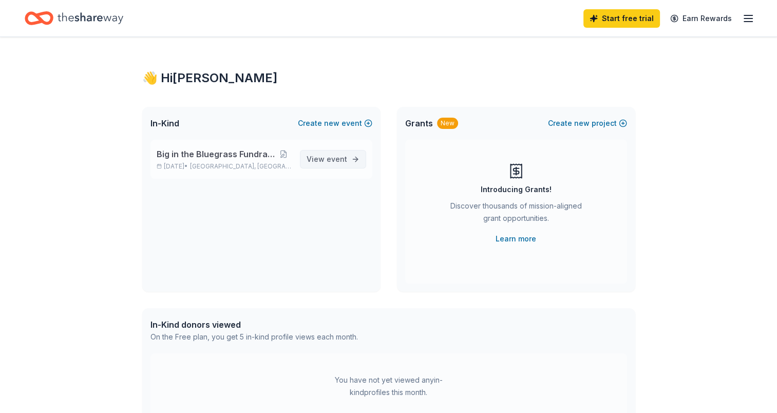
click at [338, 162] on span "event" at bounding box center [337, 159] width 21 height 9
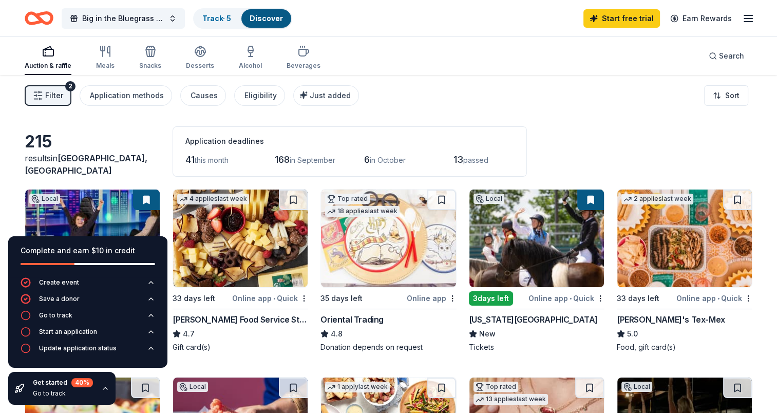
click at [468, 99] on div "Filter 2 Application methods Causes Eligibility Just added Sort" at bounding box center [388, 95] width 777 height 41
click at [103, 388] on icon "button" at bounding box center [105, 388] width 8 height 8
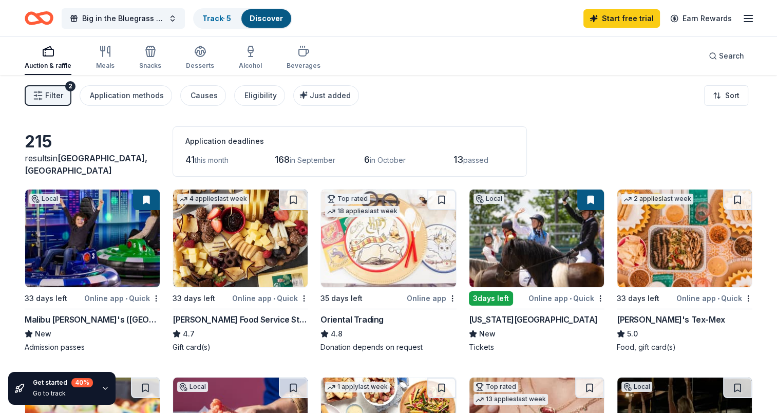
click at [752, 19] on icon "button" at bounding box center [748, 18] width 12 height 12
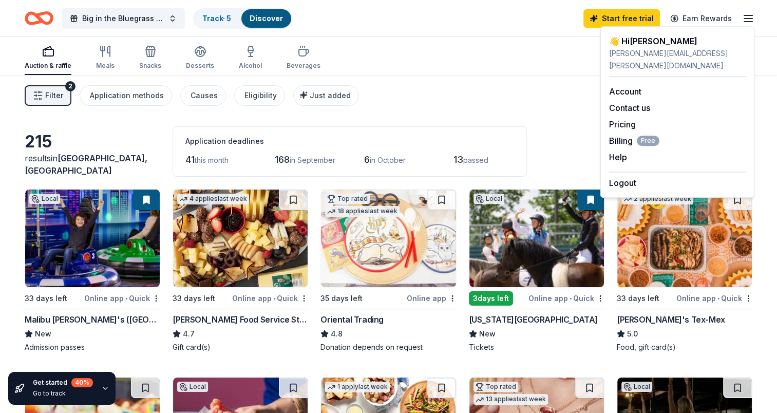
click at [542, 74] on div "Auction & raffle Meals Snacks Desserts Alcohol Beverages Search" at bounding box center [389, 56] width 728 height 38
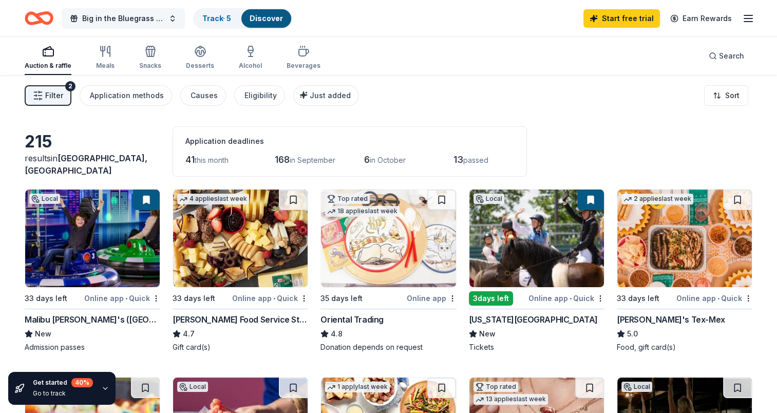
click at [148, 23] on span "Big in the Bluegrass Fundraising Gala" at bounding box center [123, 18] width 82 height 12
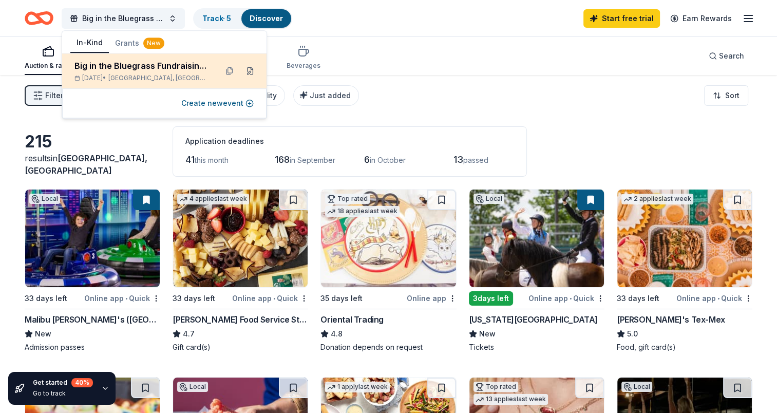
click at [247, 73] on button at bounding box center [250, 71] width 16 height 16
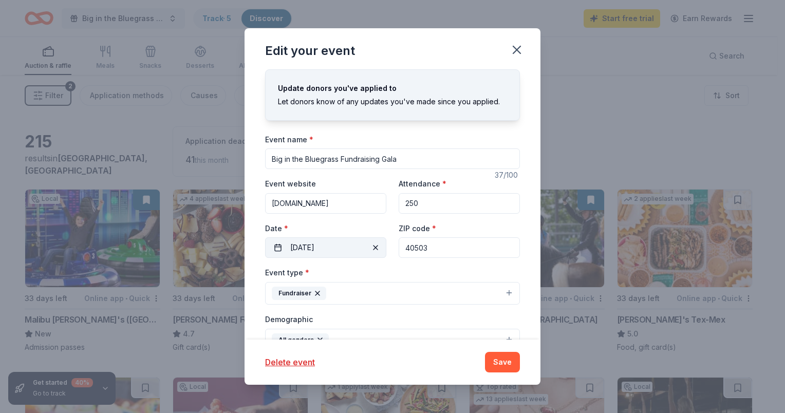
click at [337, 252] on button "10/11/2025" at bounding box center [325, 247] width 121 height 21
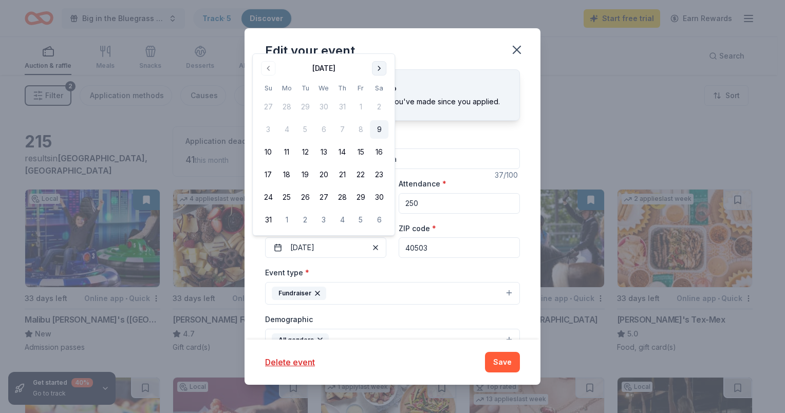
click at [379, 74] on button "Go to next month" at bounding box center [379, 68] width 14 height 14
click at [379, 74] on div "Update donors you've applied to Let donors know of any updates you've made sinc…" at bounding box center [392, 94] width 255 height 51
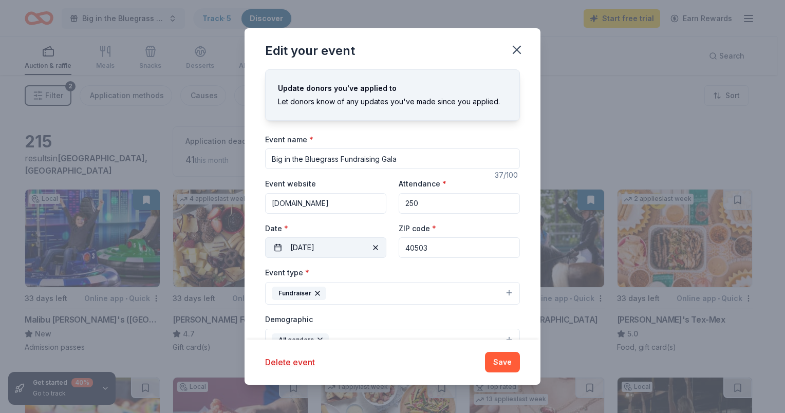
click at [330, 243] on button "10/11/2025" at bounding box center [325, 247] width 121 height 21
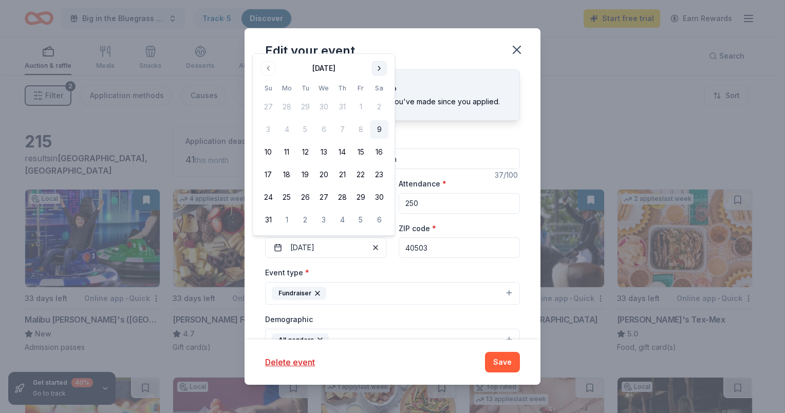
click at [377, 71] on button "Go to next month" at bounding box center [379, 68] width 14 height 14
click at [378, 98] on div "September 2025 Su Mo Tu We Th Fr Sa 31 1 2 3 4 5 6 7 8 9 10 11 12 13 14 15 16 1…" at bounding box center [323, 156] width 129 height 146
click at [378, 95] on button "Go to next month" at bounding box center [379, 91] width 14 height 14
click at [452, 54] on div "Edit your event" at bounding box center [392, 48] width 296 height 41
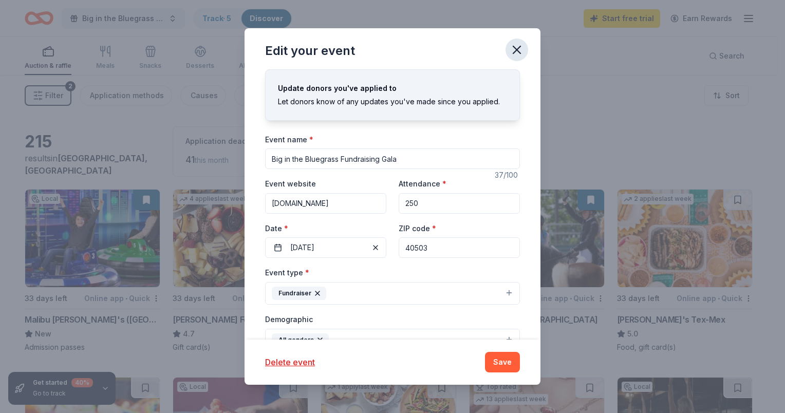
click at [516, 53] on icon "button" at bounding box center [516, 50] width 14 height 14
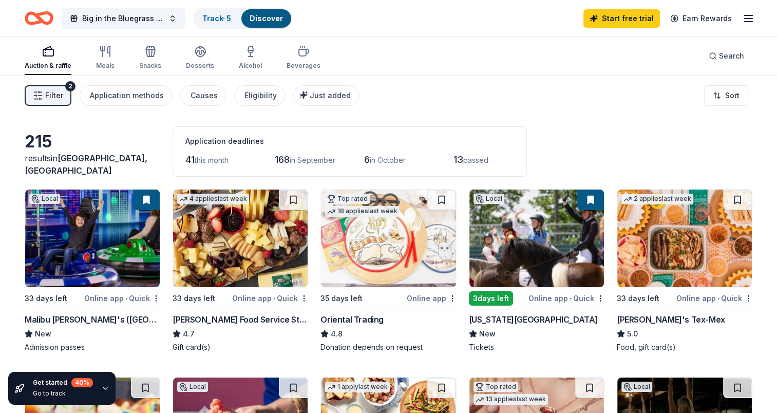
click at [538, 297] on div "Online app • Quick" at bounding box center [566, 298] width 76 height 13
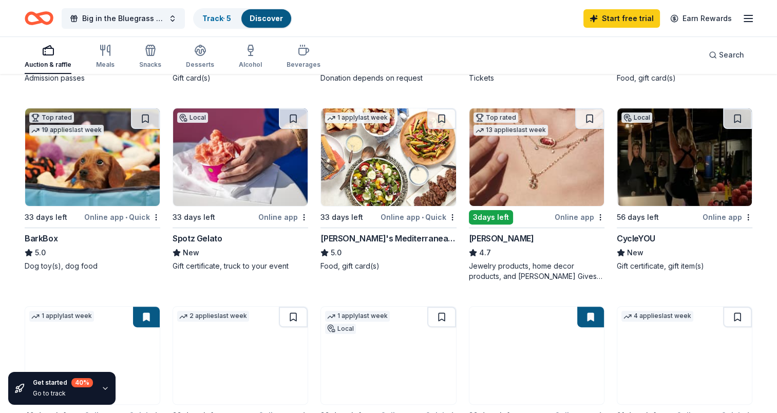
scroll to position [271, 0]
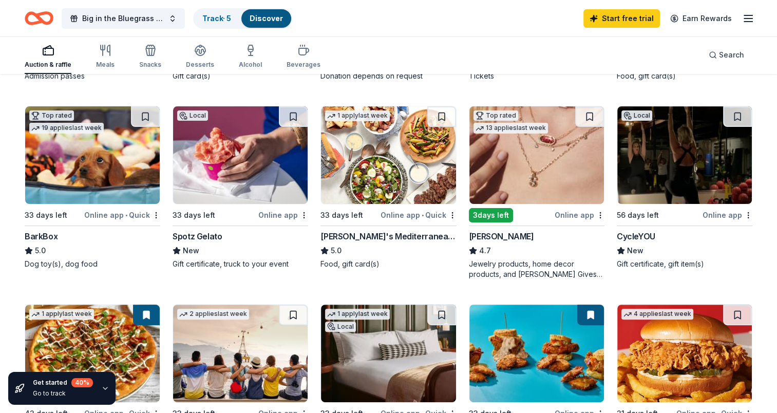
click at [117, 175] on img at bounding box center [92, 155] width 135 height 98
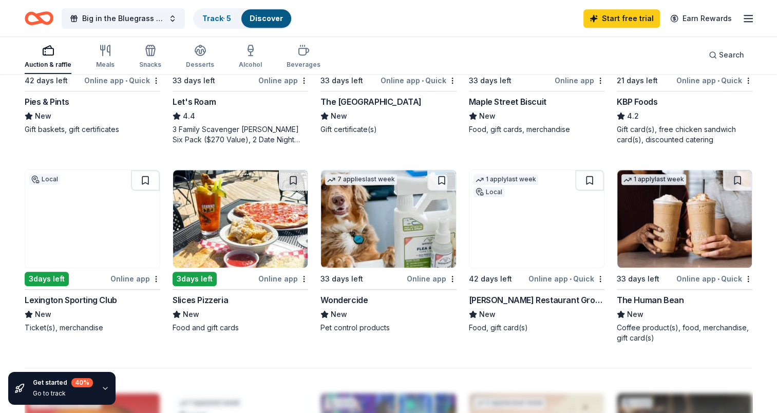
scroll to position [604, 0]
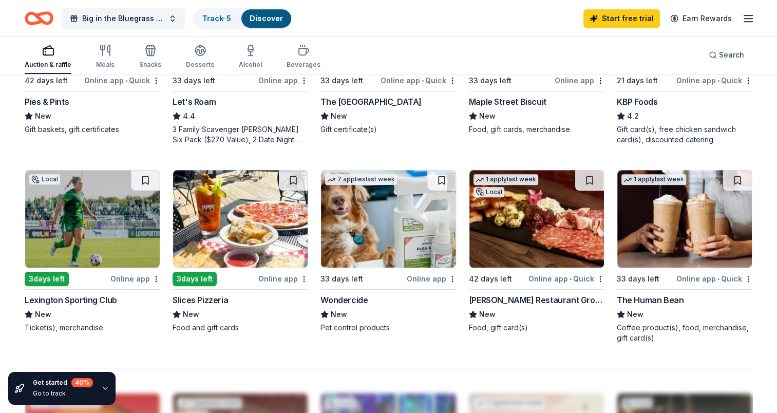
click at [123, 234] on img at bounding box center [92, 219] width 135 height 98
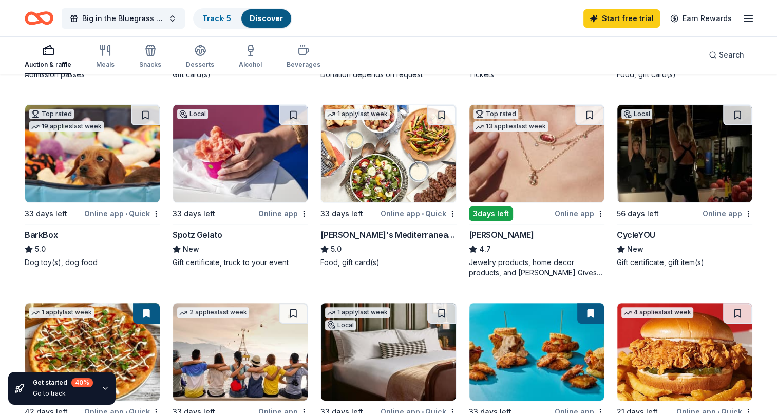
scroll to position [272, 0]
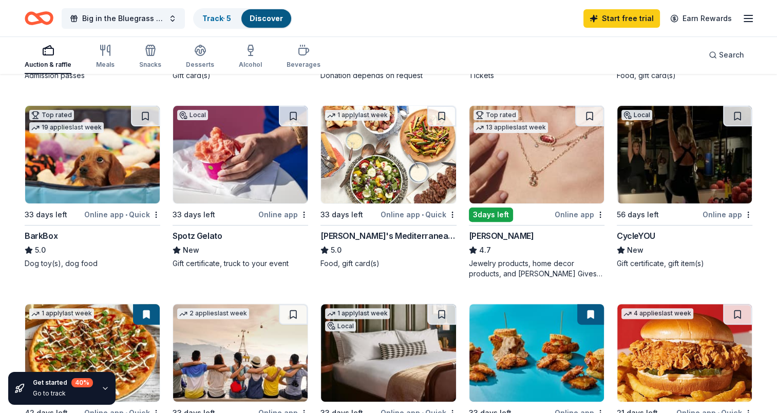
click at [375, 184] on img at bounding box center [388, 155] width 135 height 98
click at [676, 175] on img at bounding box center [684, 155] width 135 height 98
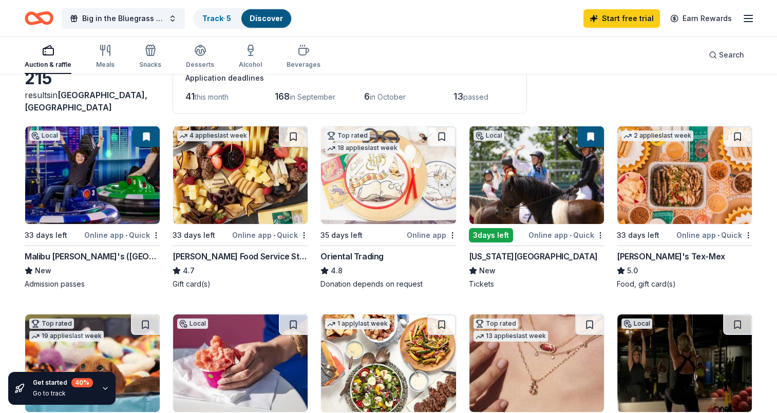
scroll to position [58, 0]
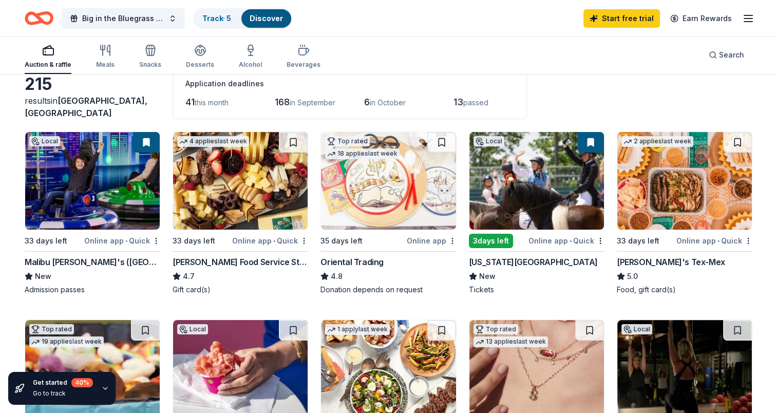
click at [139, 235] on div "Online app • Quick" at bounding box center [122, 240] width 76 height 13
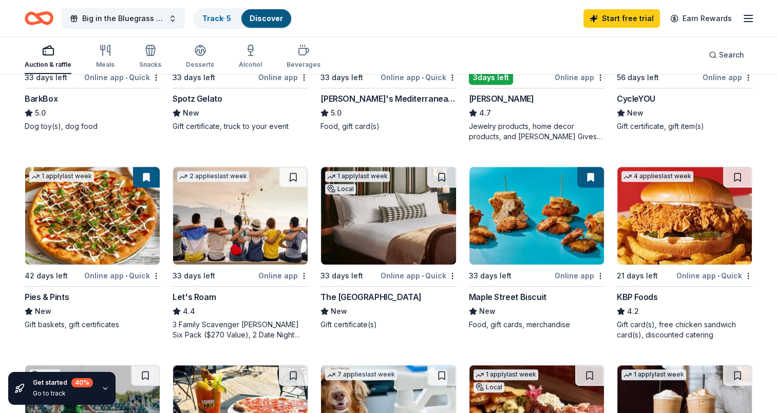
scroll to position [410, 0]
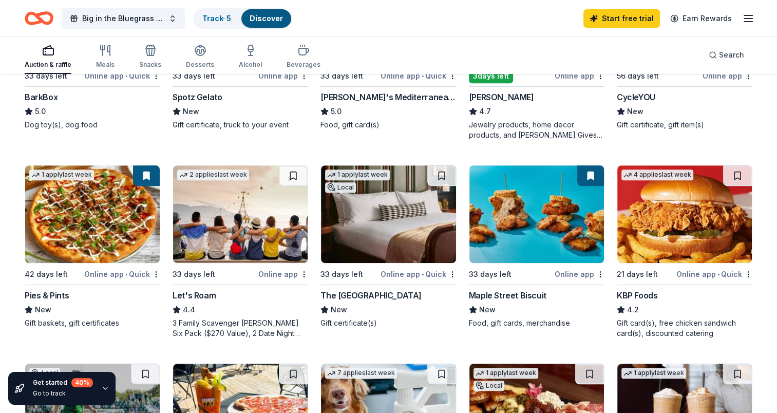
click at [277, 274] on div "Online app" at bounding box center [283, 274] width 50 height 13
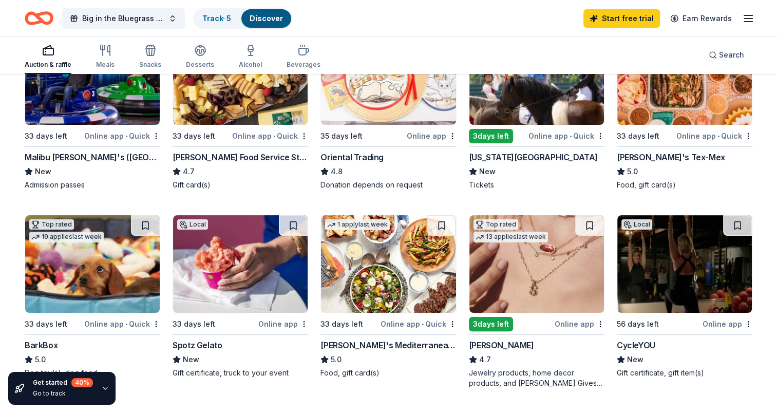
scroll to position [0, 0]
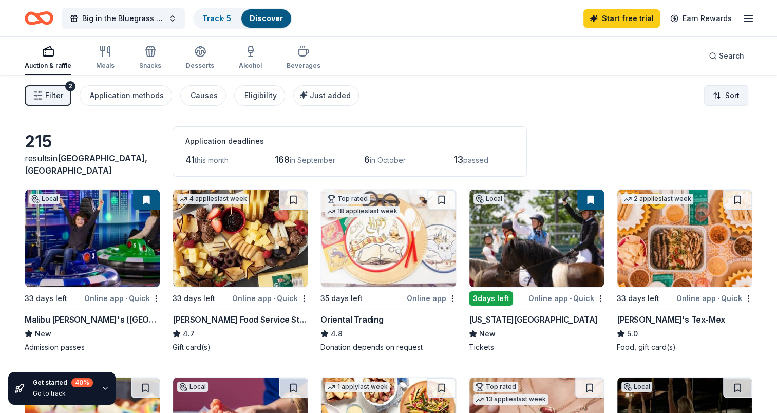
click at [723, 103] on html "Big in the Bluegrass Fundraising Gala Track · 5 Discover Start free trial Earn …" at bounding box center [388, 206] width 777 height 413
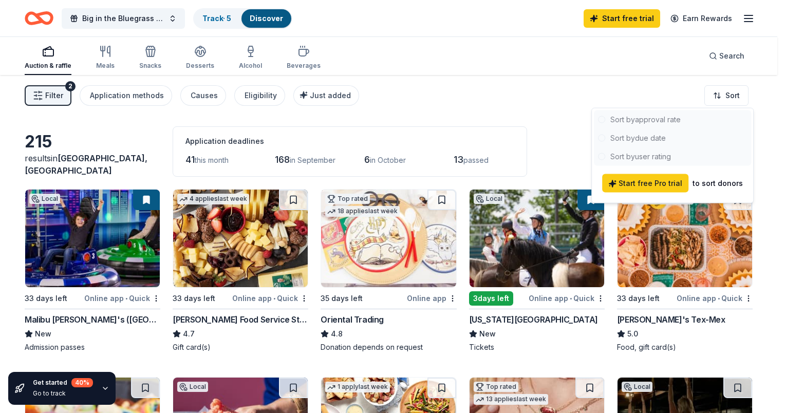
click at [519, 116] on html "Big in the Bluegrass Fundraising Gala Track · 5 Discover Start free trial Earn …" at bounding box center [392, 206] width 785 height 413
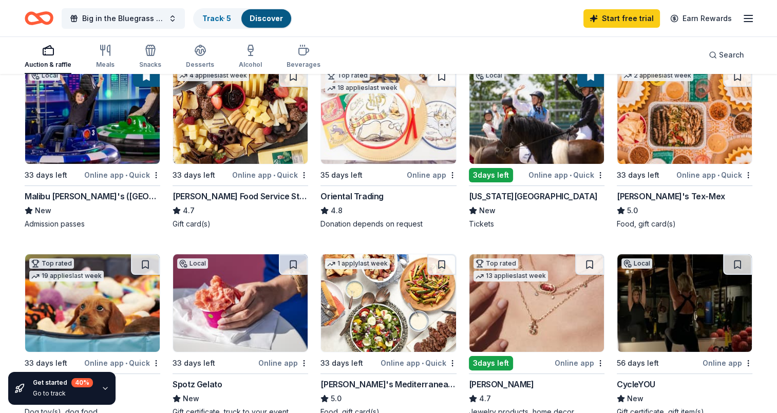
scroll to position [123, 0]
click at [194, 93] on img at bounding box center [240, 115] width 135 height 98
click at [380, 138] on img at bounding box center [388, 115] width 135 height 98
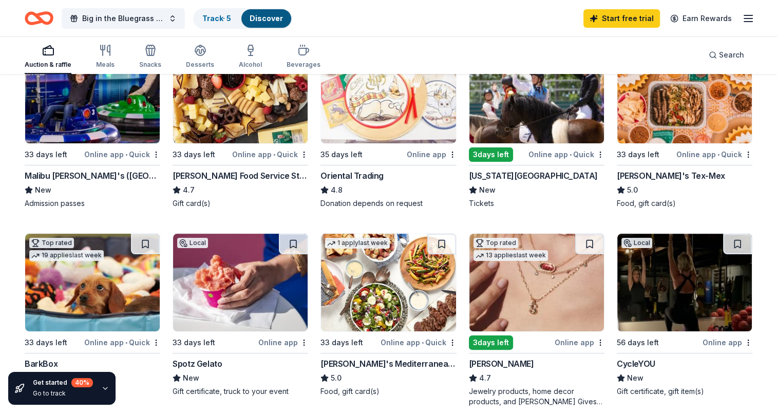
scroll to position [0, 0]
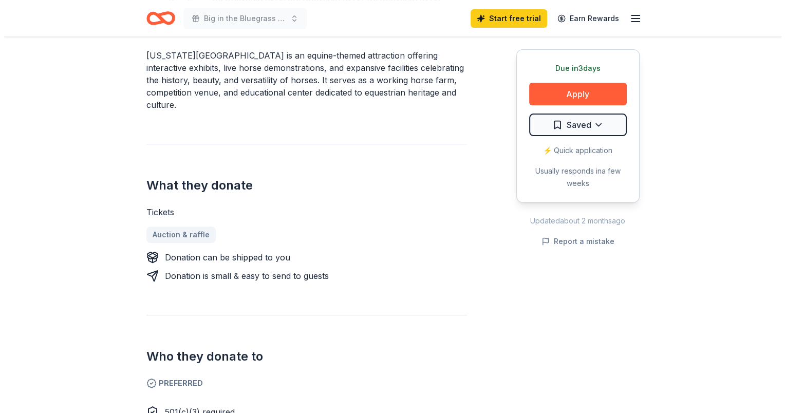
scroll to position [339, 0]
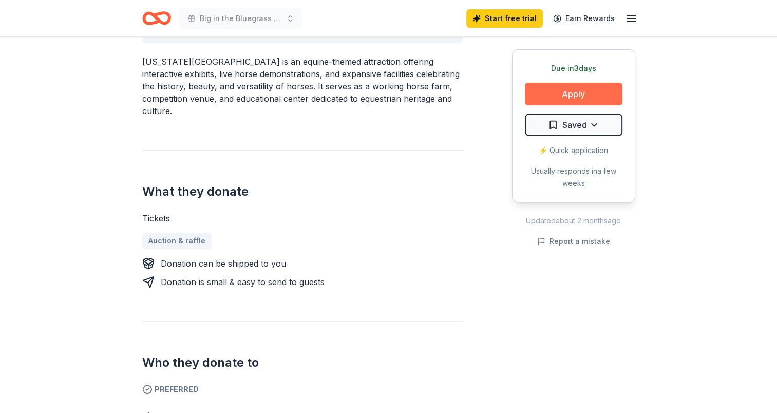
click at [571, 96] on button "Apply" at bounding box center [574, 94] width 98 height 23
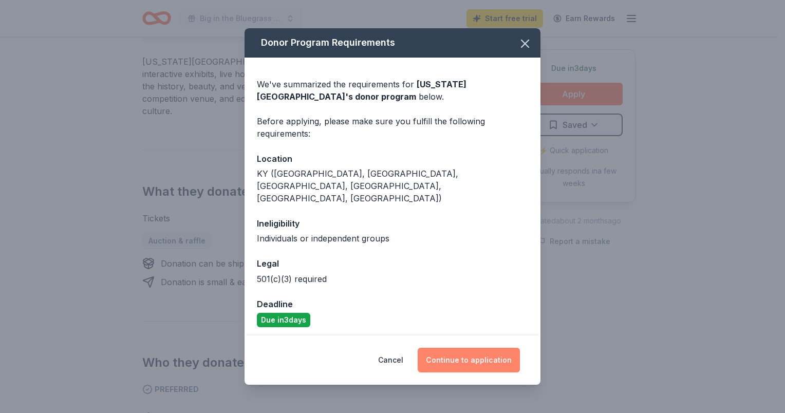
click at [468, 357] on button "Continue to application" at bounding box center [469, 360] width 102 height 25
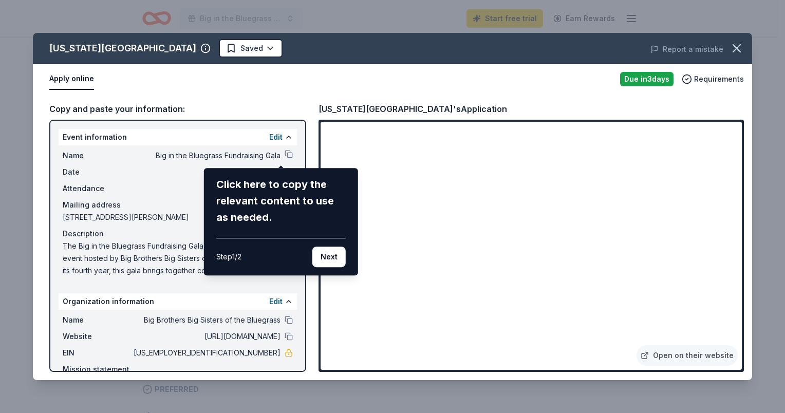
click at [526, 341] on div "Kentucky Horse Park Saved Report a mistake Apply online Due in 3 days Requireme…" at bounding box center [392, 206] width 719 height 347
click at [519, 339] on div "Kentucky Horse Park Saved Report a mistake Apply online Due in 3 days Requireme…" at bounding box center [392, 206] width 719 height 347
click at [328, 257] on button "Next" at bounding box center [328, 257] width 33 height 21
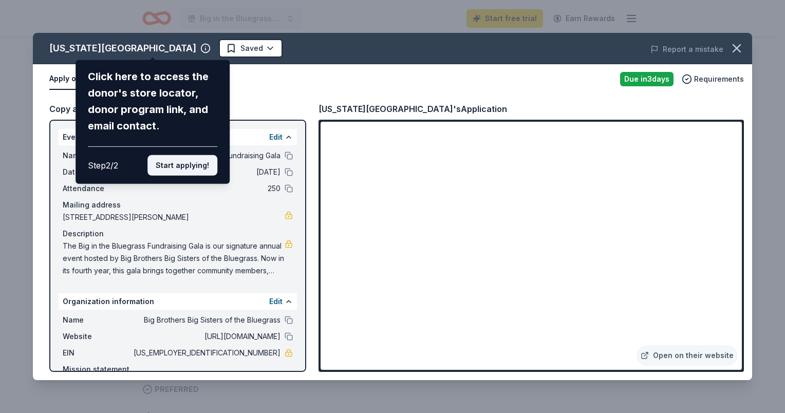
click at [194, 168] on button "Start applying!" at bounding box center [182, 165] width 70 height 21
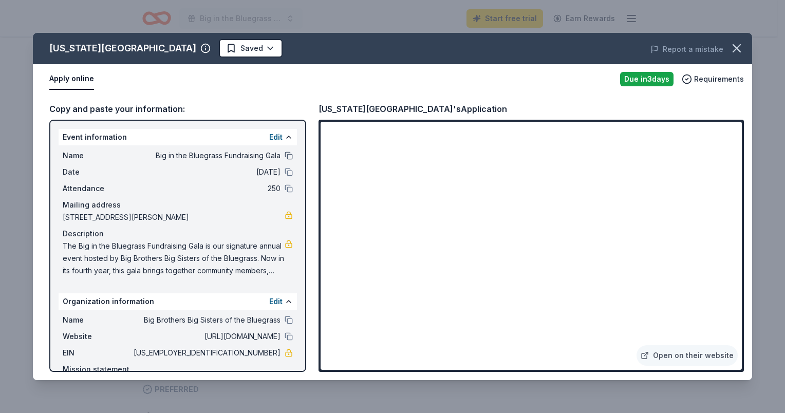
click at [285, 156] on button at bounding box center [289, 156] width 8 height 8
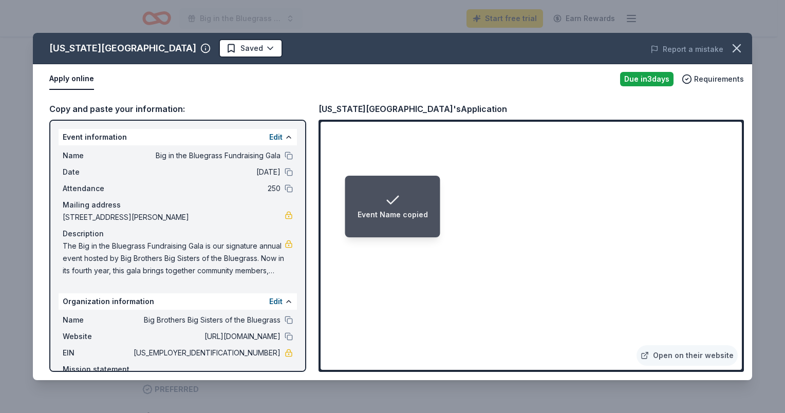
scroll to position [26, 0]
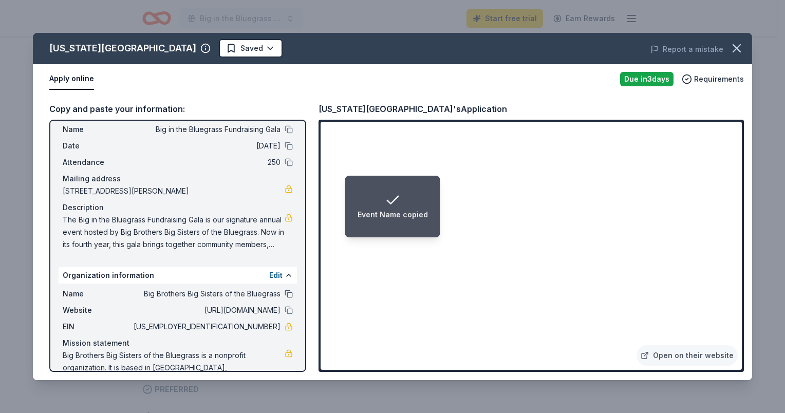
click at [285, 295] on button at bounding box center [289, 294] width 8 height 8
click at [285, 309] on button at bounding box center [289, 310] width 8 height 8
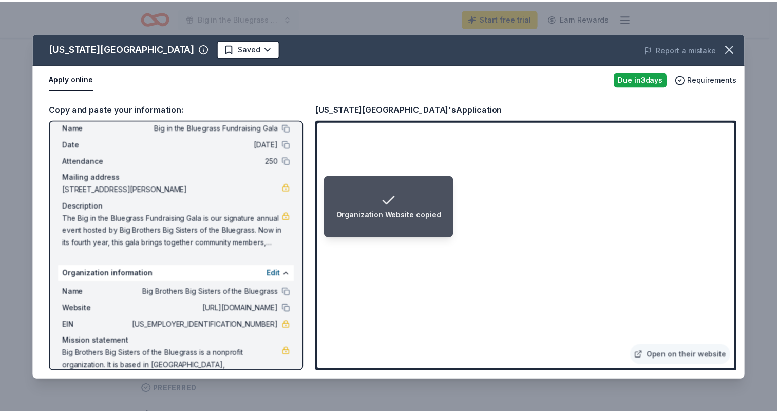
scroll to position [27, 0]
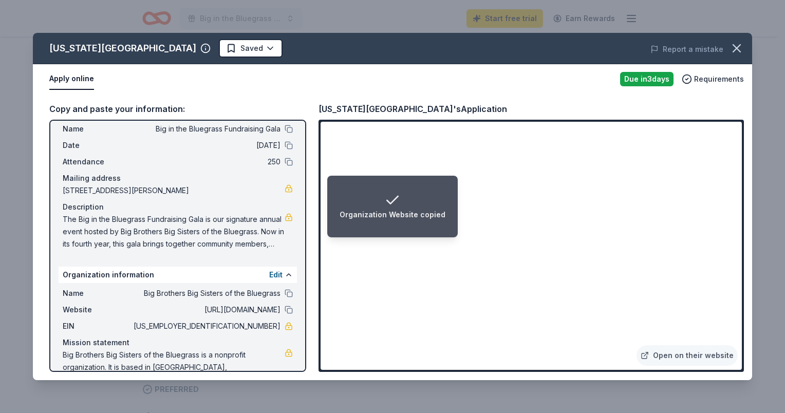
click at [153, 235] on span "The Big in the Bluegrass Fundraising Gala is our signature annual event hosted …" at bounding box center [174, 231] width 222 height 37
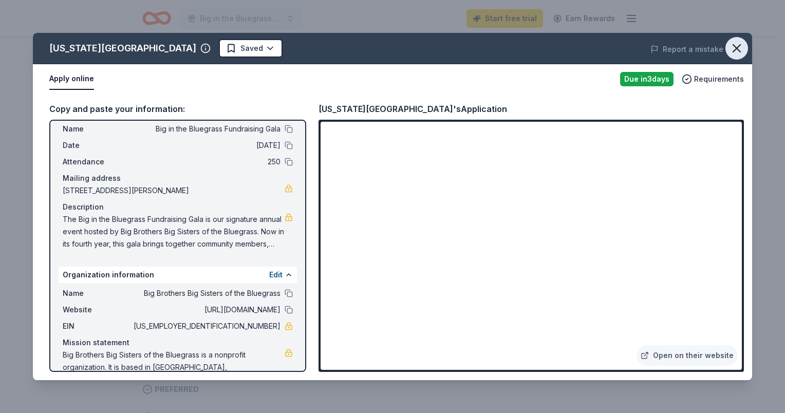
click at [741, 49] on icon "button" at bounding box center [736, 48] width 14 height 14
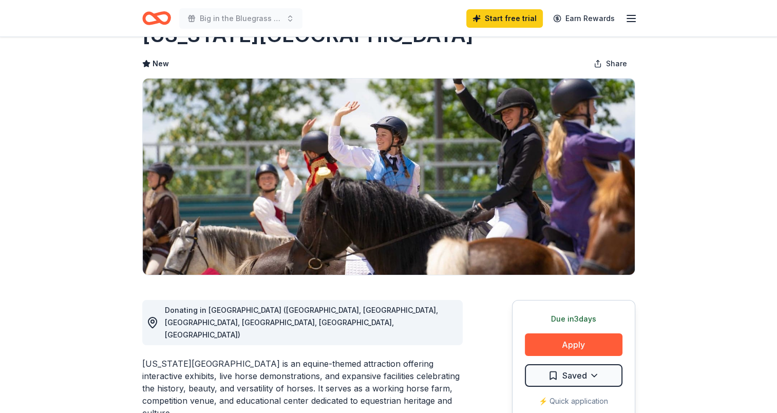
scroll to position [0, 0]
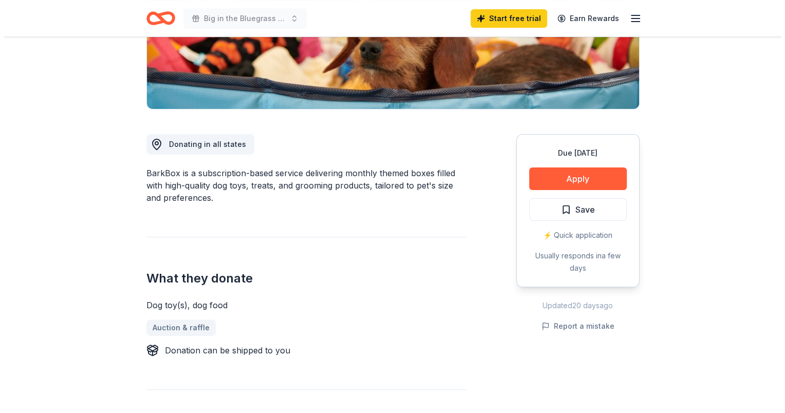
scroll to position [212, 0]
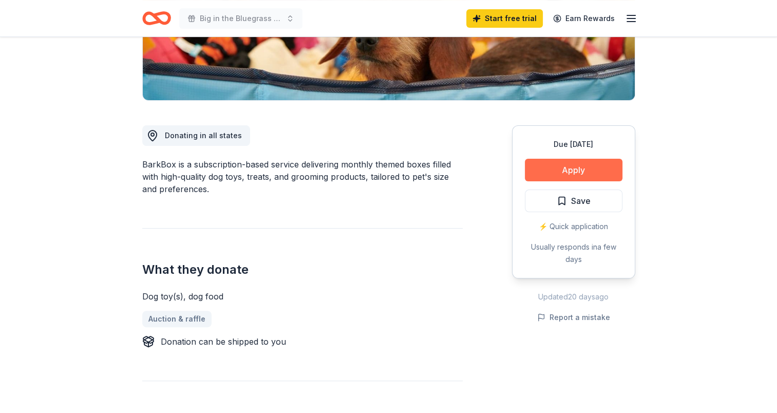
click at [583, 171] on button "Apply" at bounding box center [574, 170] width 98 height 23
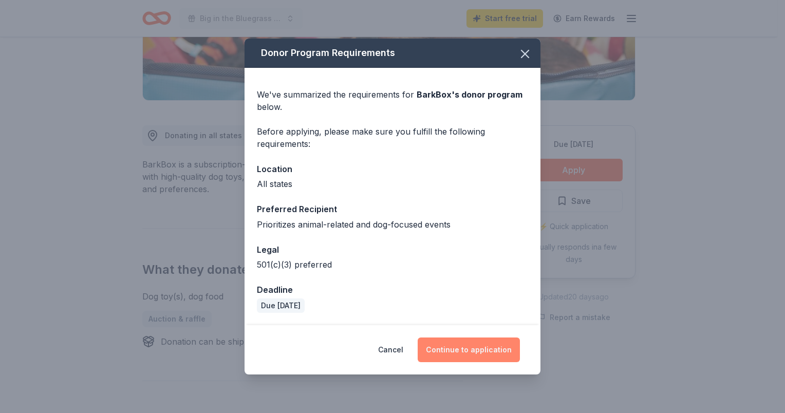
click at [456, 350] on button "Continue to application" at bounding box center [469, 349] width 102 height 25
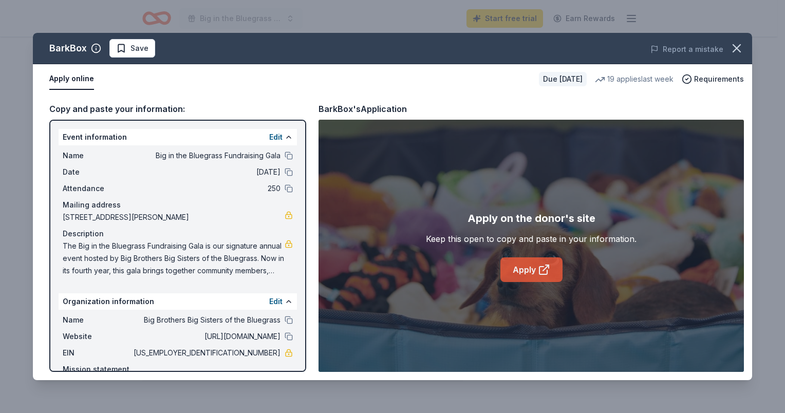
click at [525, 272] on link "Apply" at bounding box center [531, 269] width 62 height 25
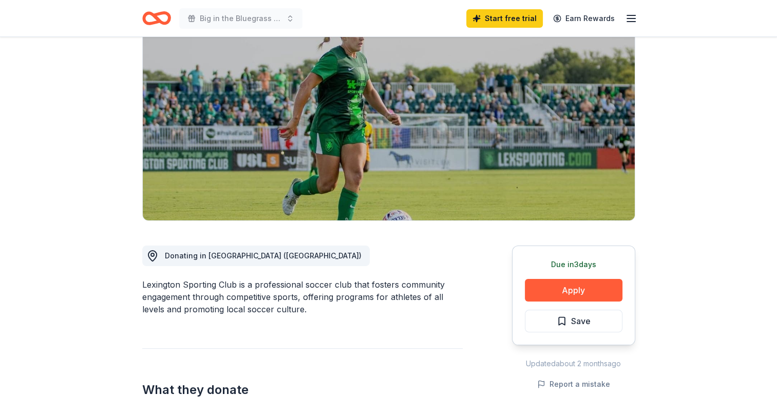
scroll to position [93, 0]
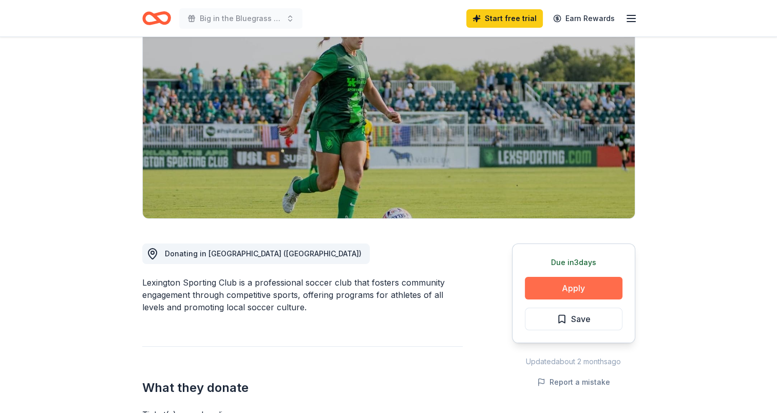
click at [586, 278] on button "Apply" at bounding box center [574, 288] width 98 height 23
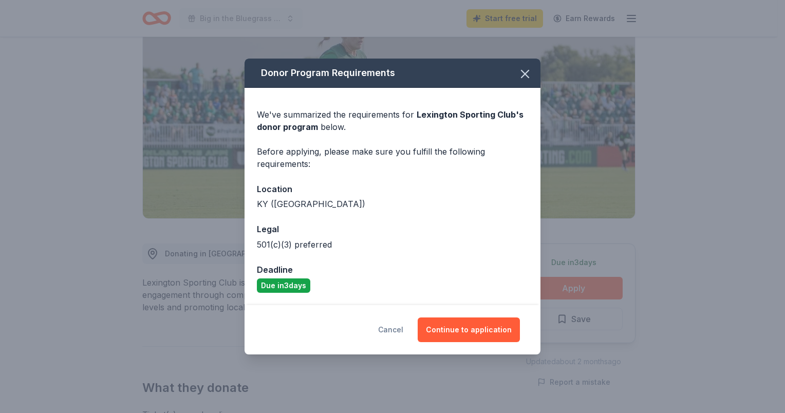
click at [387, 330] on button "Cancel" at bounding box center [390, 329] width 25 height 25
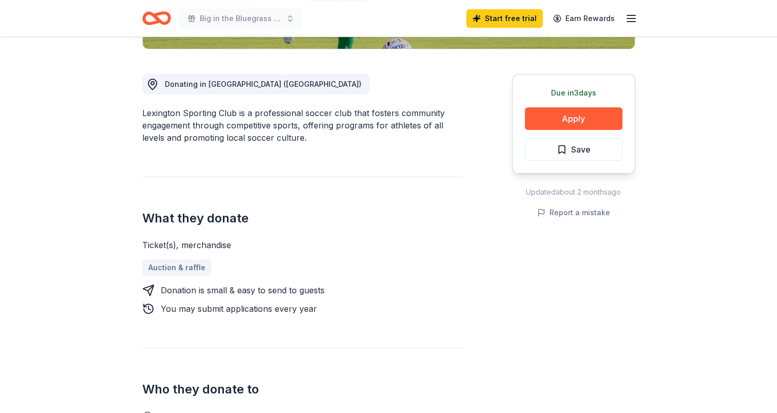
scroll to position [267, 0]
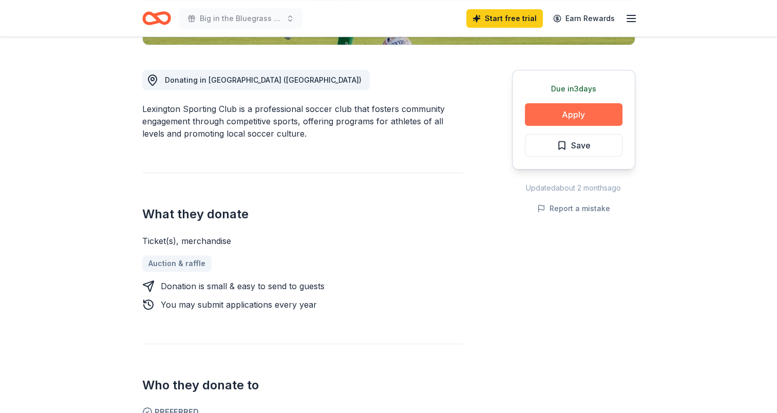
click at [576, 114] on button "Apply" at bounding box center [574, 114] width 98 height 23
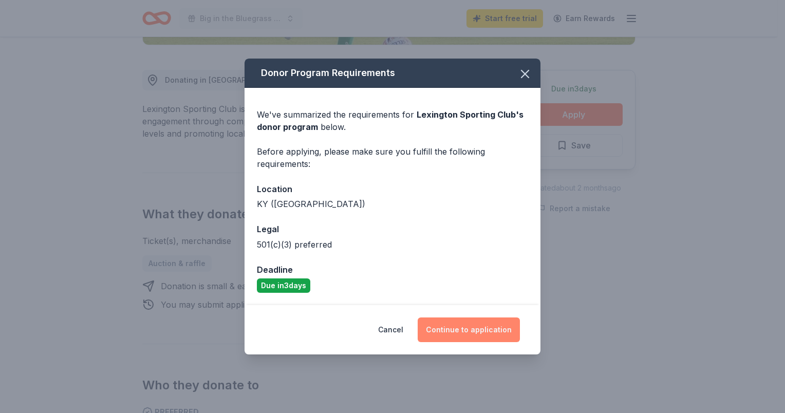
click at [458, 329] on button "Continue to application" at bounding box center [469, 329] width 102 height 25
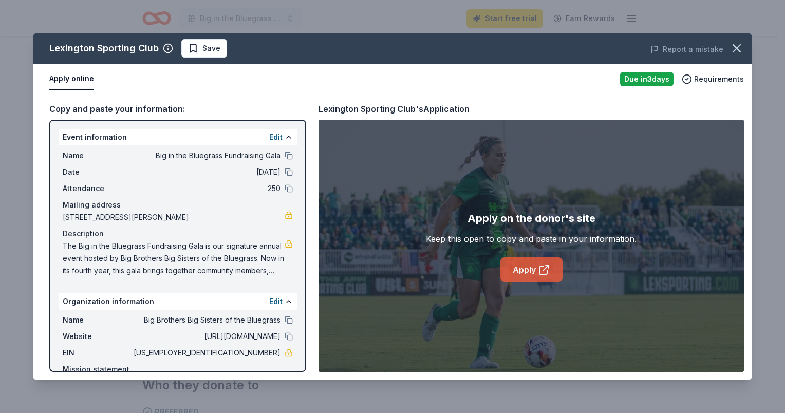
click at [522, 277] on link "Apply" at bounding box center [531, 269] width 62 height 25
click at [734, 50] on icon "button" at bounding box center [736, 48] width 7 height 7
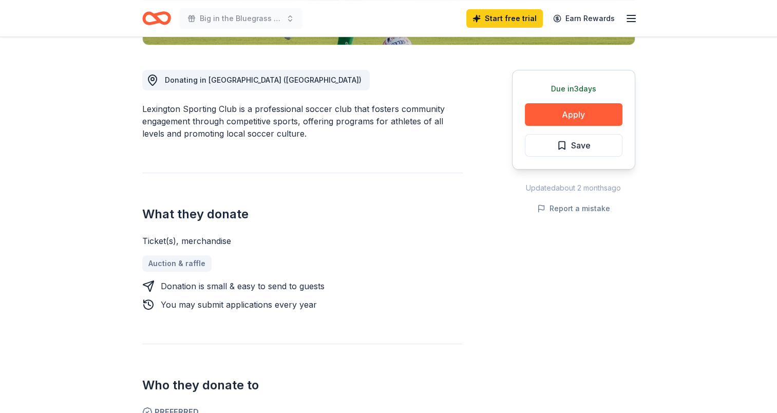
scroll to position [0, 0]
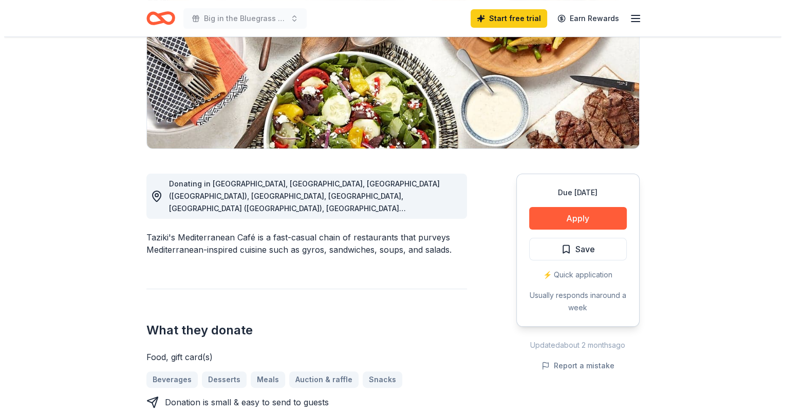
scroll to position [164, 0]
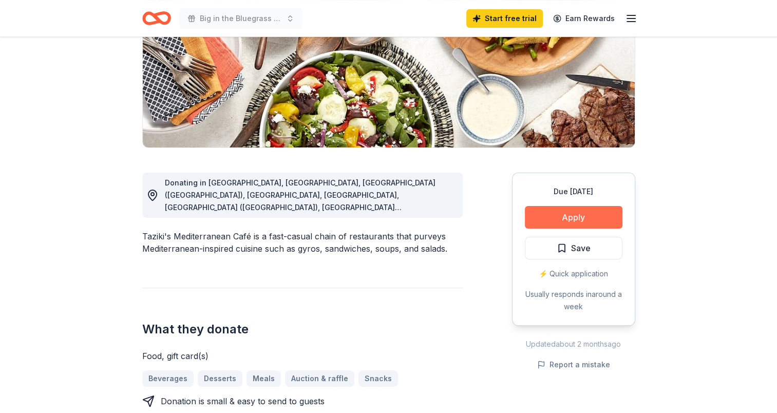
click at [536, 216] on button "Apply" at bounding box center [574, 217] width 98 height 23
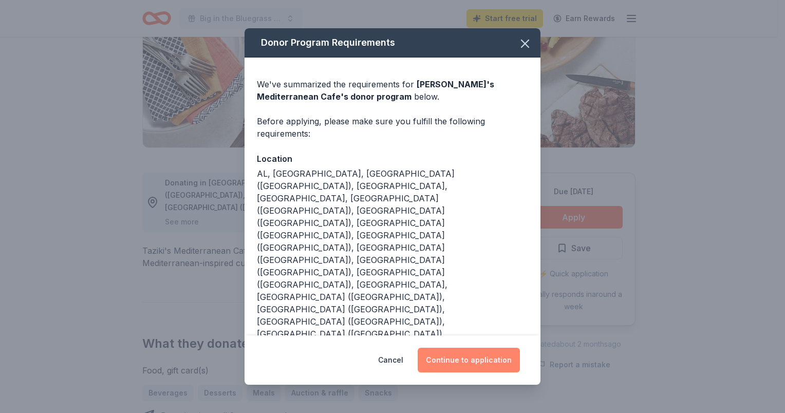
click at [480, 348] on button "Continue to application" at bounding box center [469, 360] width 102 height 25
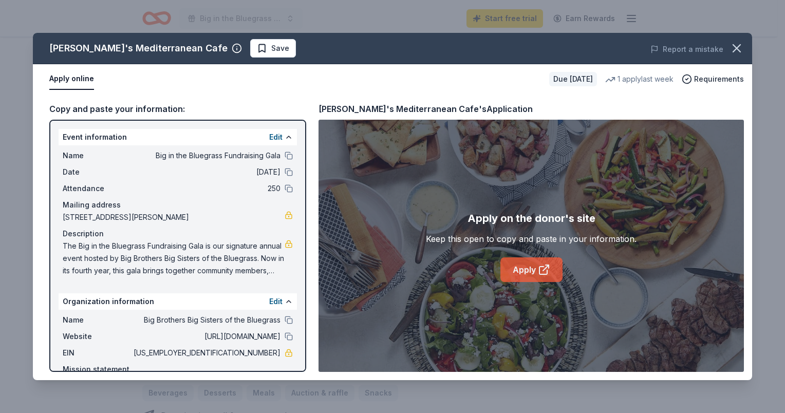
click at [533, 272] on link "Apply" at bounding box center [531, 269] width 62 height 25
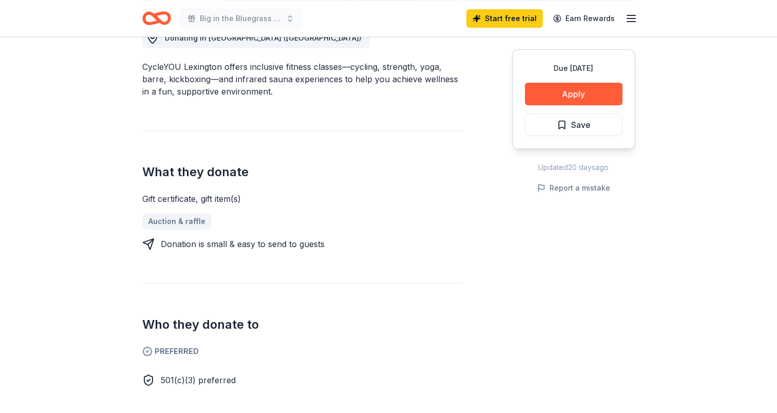
scroll to position [425, 0]
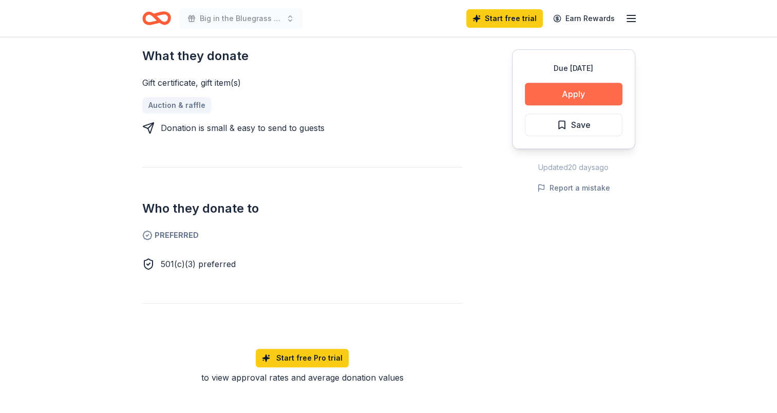
click at [581, 98] on button "Apply" at bounding box center [574, 94] width 98 height 23
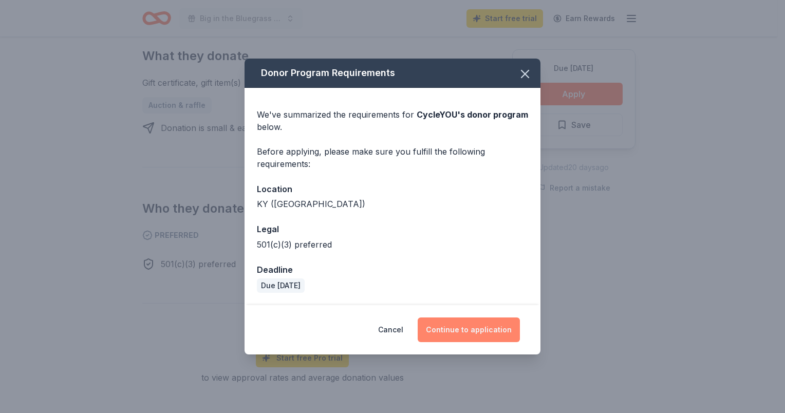
click at [461, 335] on button "Continue to application" at bounding box center [469, 329] width 102 height 25
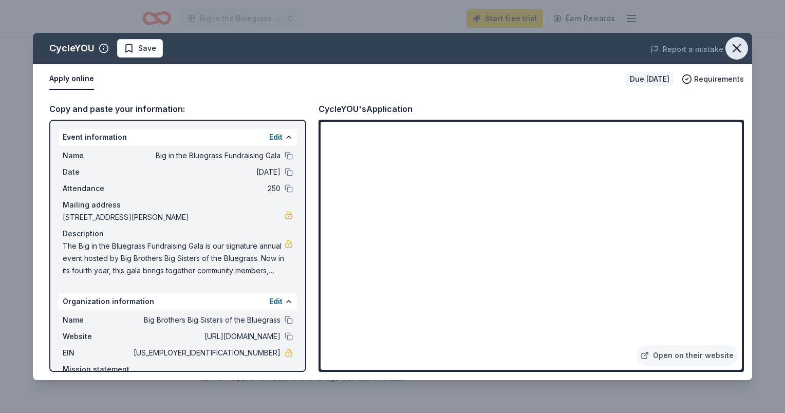
click at [737, 47] on icon "button" at bounding box center [736, 48] width 7 height 7
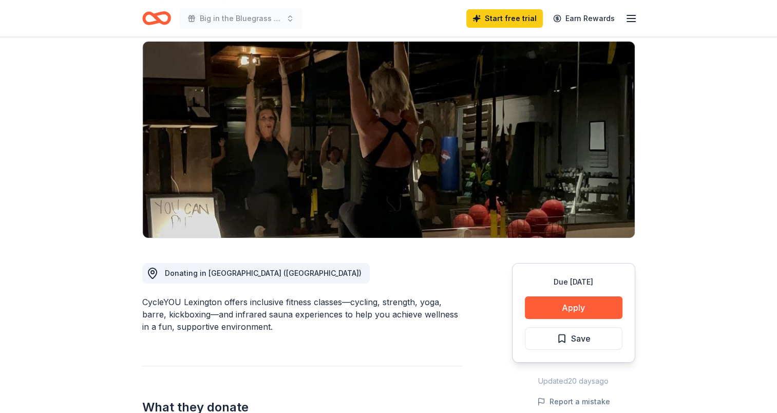
scroll to position [0, 0]
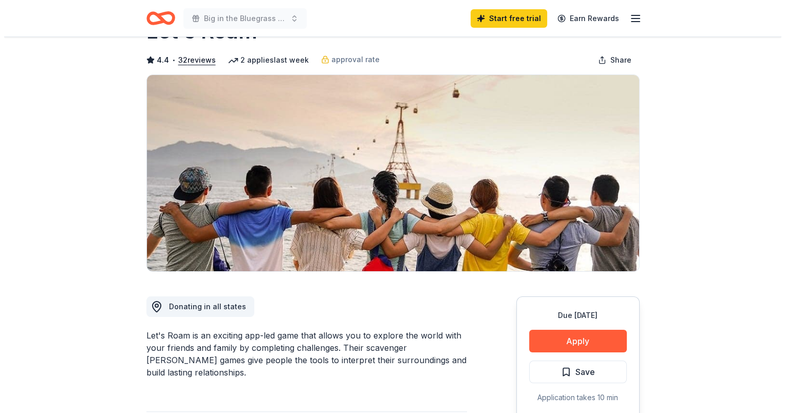
scroll to position [43, 0]
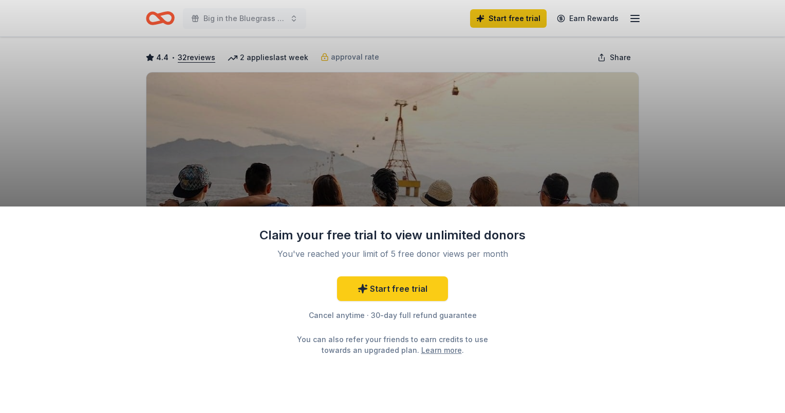
click at [644, 180] on div "Claim your free trial to view unlimited donors You've reached your limit of 5 f…" at bounding box center [392, 206] width 785 height 413
click at [438, 129] on div "Claim your free trial to view unlimited donors You've reached your limit of 5 f…" at bounding box center [392, 206] width 785 height 413
